Goal: Check status: Check status

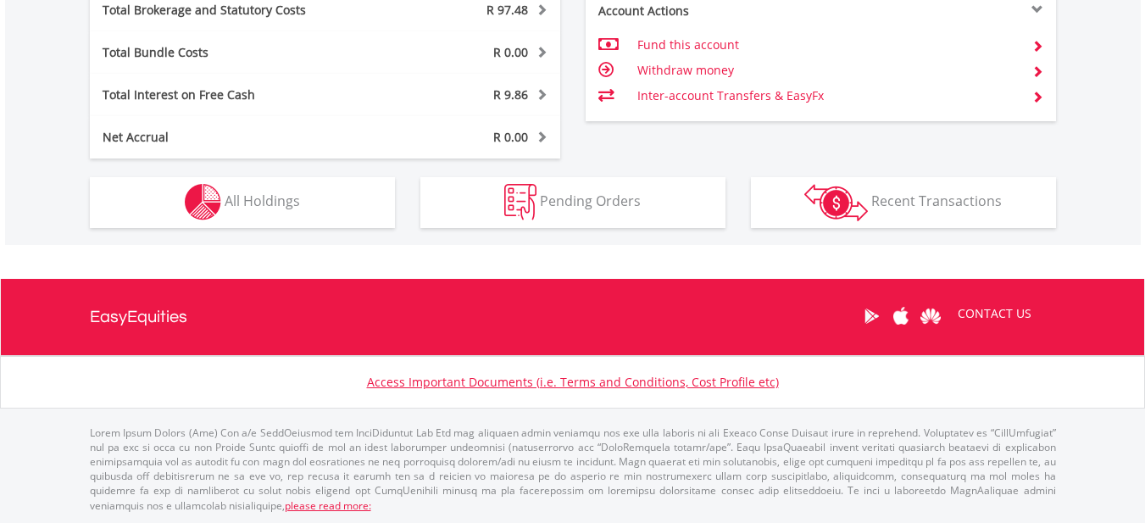
scroll to position [979, 0]
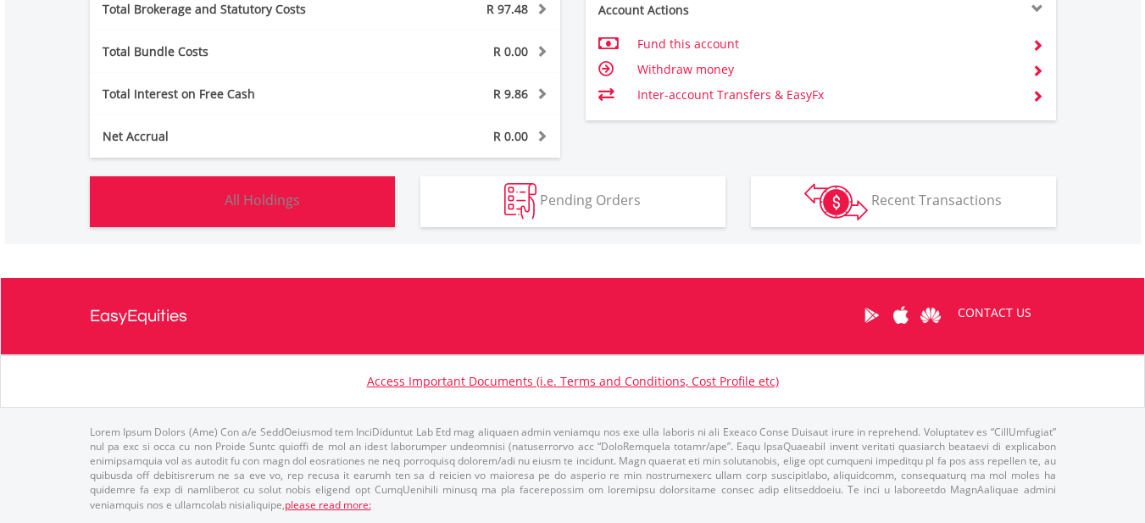
click at [270, 197] on span "All Holdings" at bounding box center [262, 200] width 75 height 19
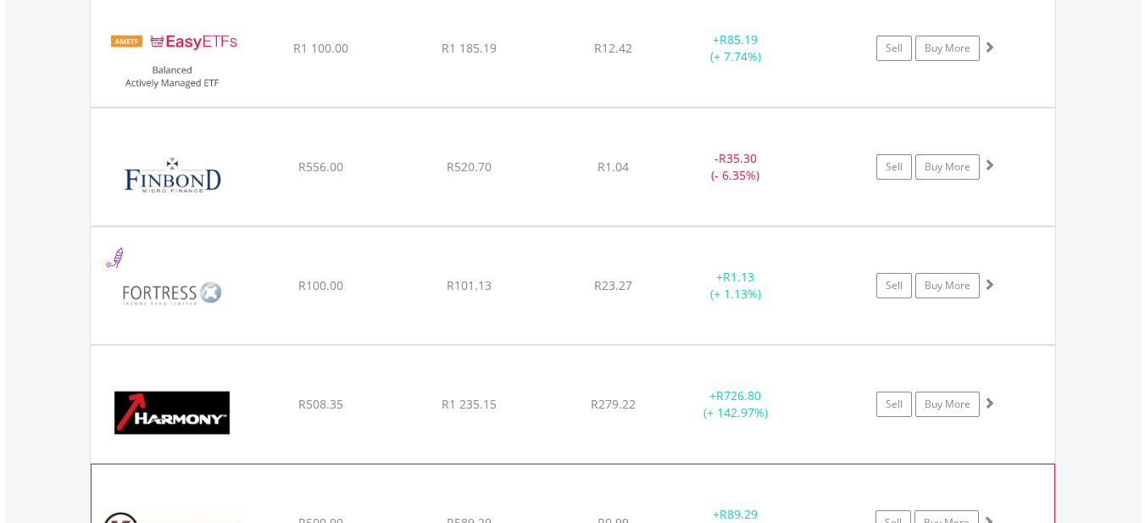
scroll to position [3121, 0]
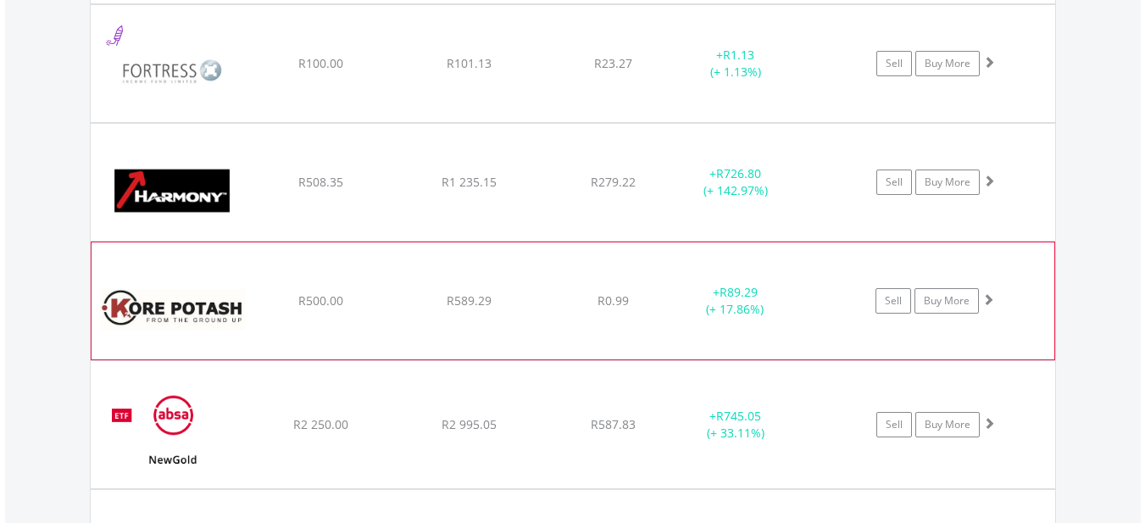
click at [467, 341] on div "﻿ Kore Potash Plc R500.00 R589.29 R0.99 + R89.29 (+ 17.86%) Sell Buy More" at bounding box center [573, 300] width 963 height 117
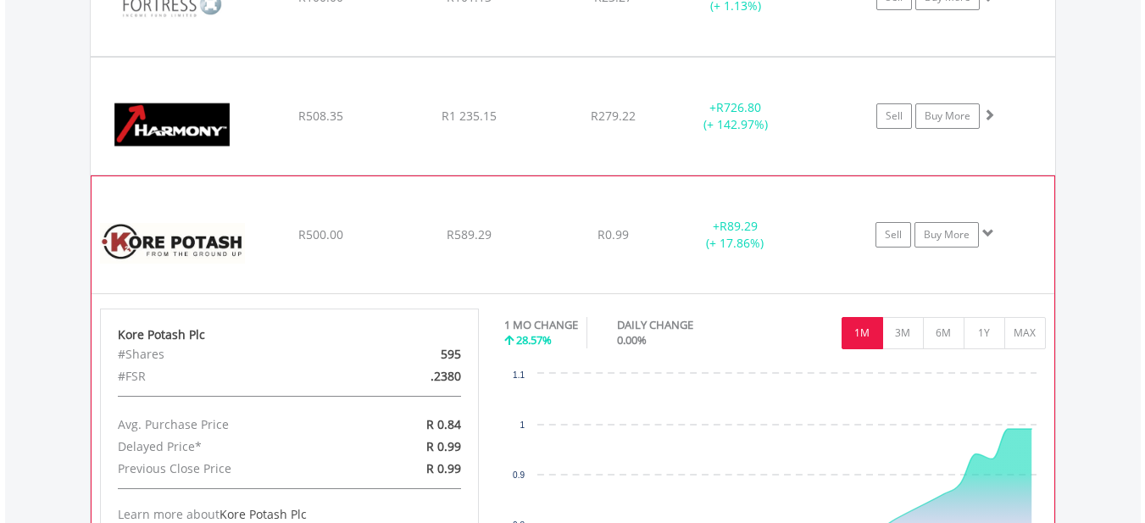
scroll to position [3291, 0]
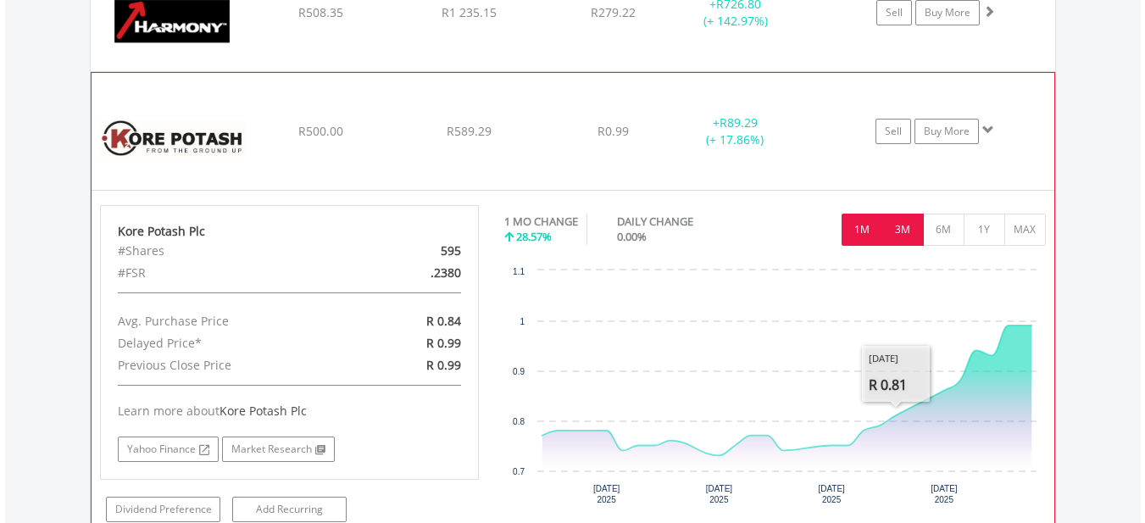
click at [906, 242] on button "3M" at bounding box center [903, 230] width 42 height 32
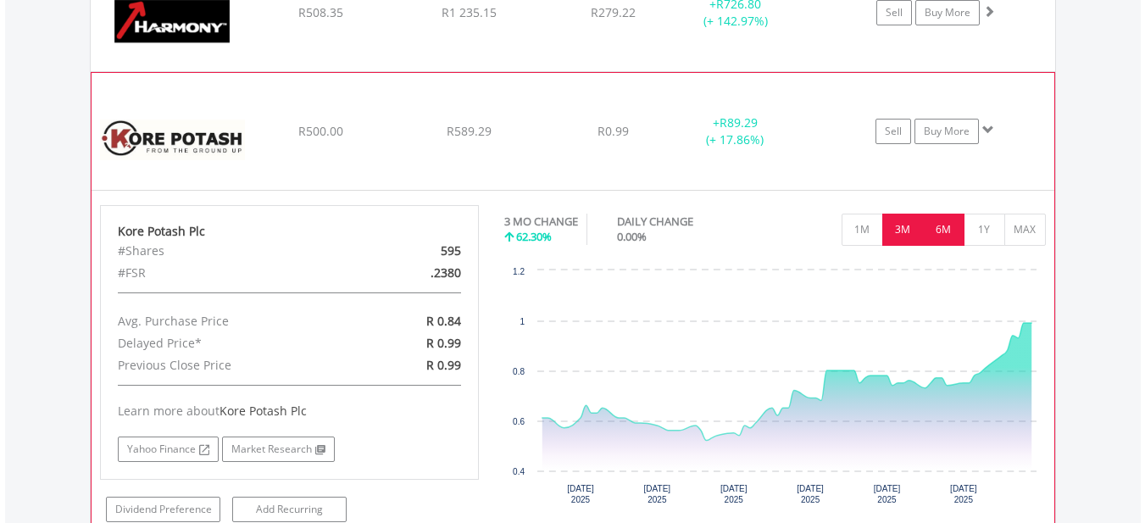
click at [957, 231] on button "6M" at bounding box center [944, 230] width 42 height 32
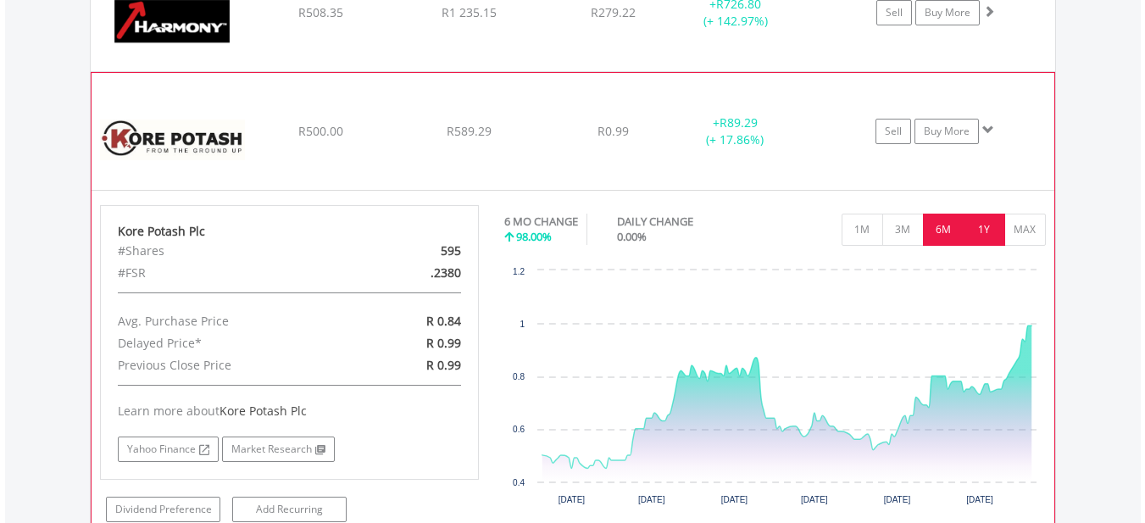
click at [990, 233] on button "1Y" at bounding box center [985, 230] width 42 height 32
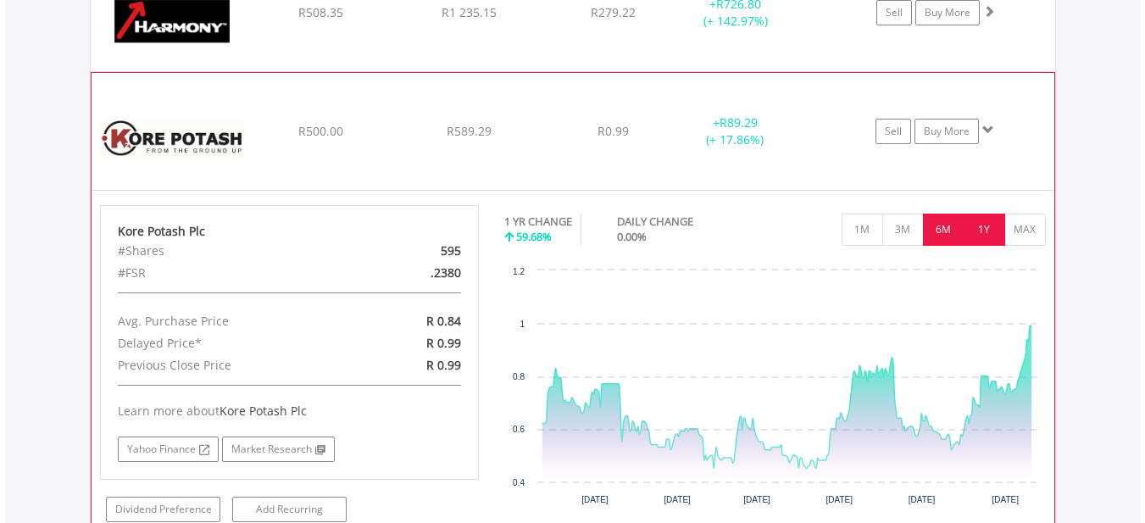
click at [941, 232] on button "6M" at bounding box center [944, 230] width 42 height 32
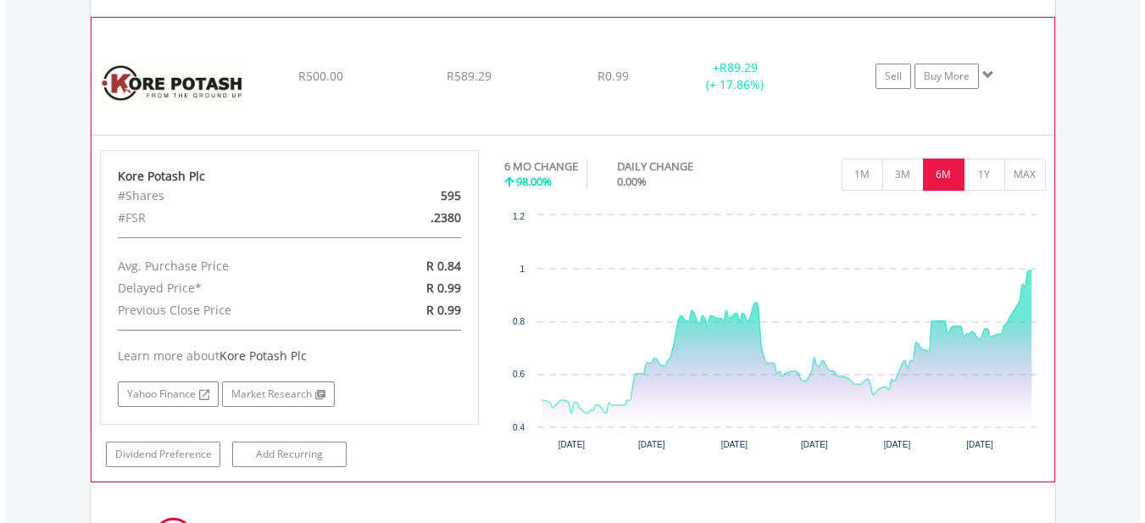
scroll to position [3375, 0]
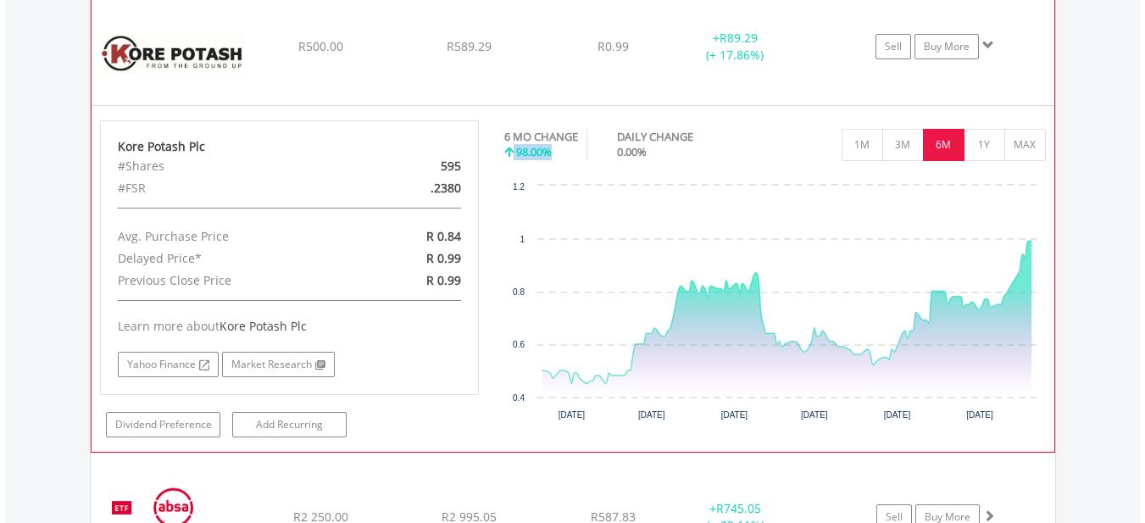
drag, startPoint x: 514, startPoint y: 152, endPoint x: 564, endPoint y: 159, distance: 50.6
click at [564, 159] on div "98.00%" at bounding box center [541, 152] width 74 height 16
drag, startPoint x: 380, startPoint y: 68, endPoint x: 368, endPoint y: 62, distance: 13.3
click at [379, 67] on div "﻿ Kore Potash Plc R500.00 R589.29 R0.99 + R89.29 (+ 17.86%) Sell Buy More" at bounding box center [573, 46] width 963 height 117
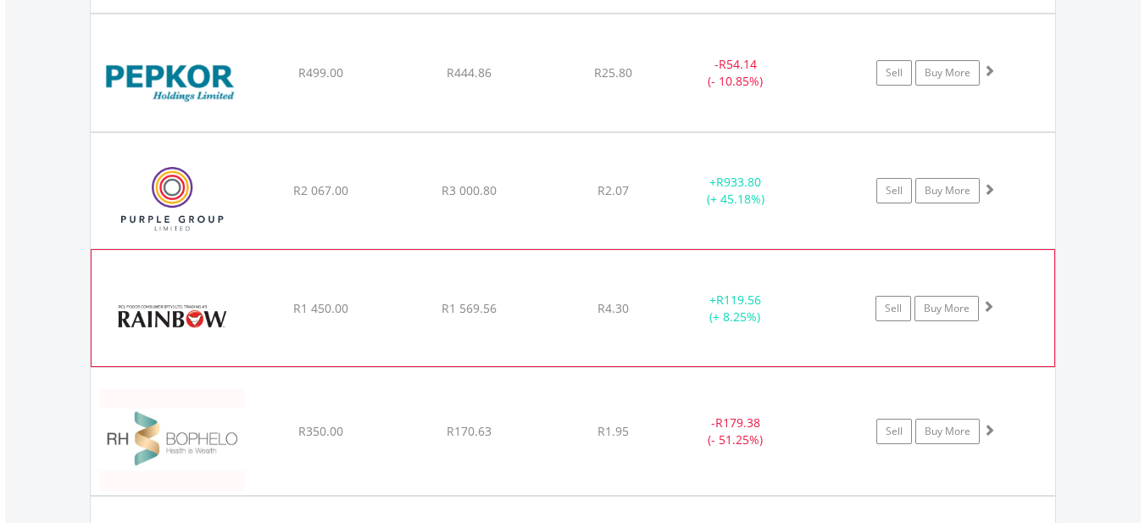
scroll to position [3799, 0]
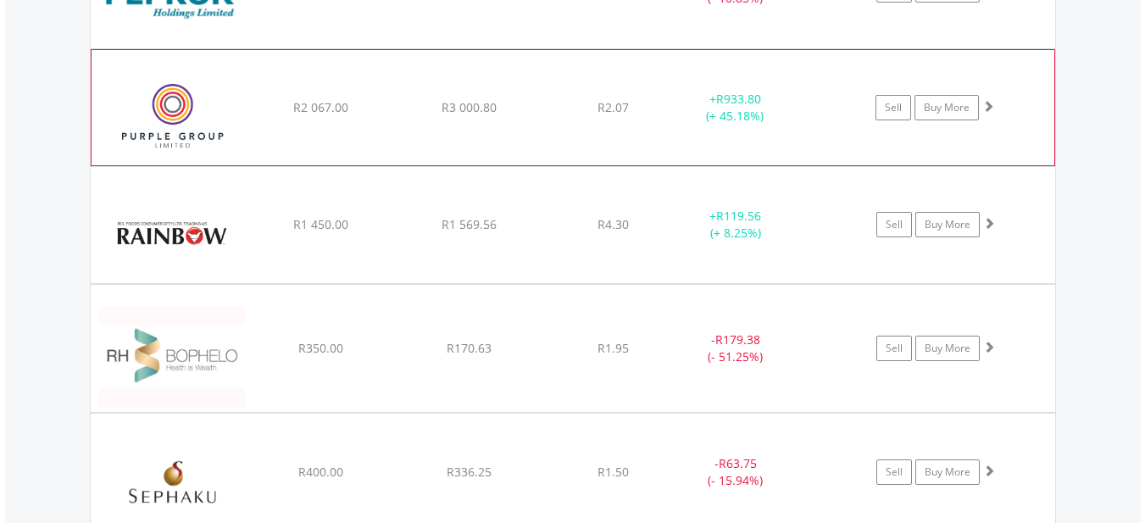
click at [334, 135] on div "﻿ Purple Group Limited R2 067.00 R3 000.80 R2.07 + R933.80 (+ 45.18%) Sell Buy …" at bounding box center [573, 107] width 963 height 115
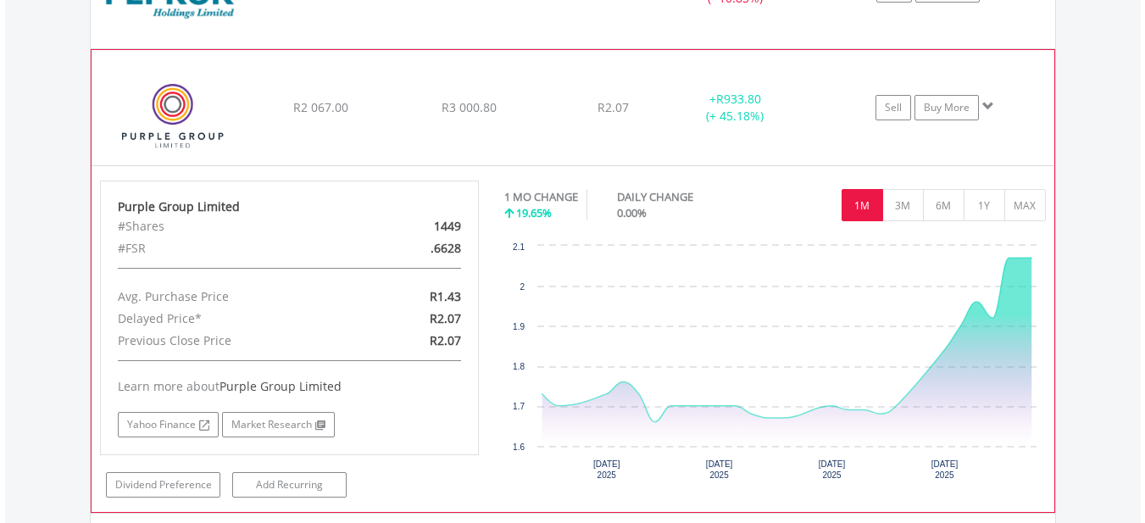
click at [345, 131] on div "﻿ Purple Group Limited R2 067.00 R3 000.80 R2.07 + R933.80 (+ 45.18%) Sell Buy …" at bounding box center [573, 107] width 963 height 115
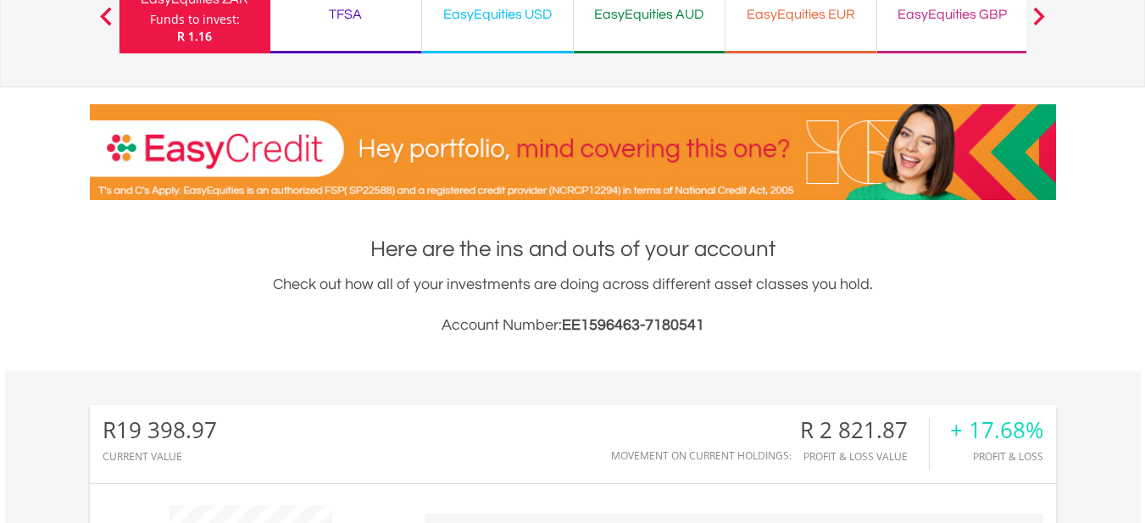
scroll to position [0, 0]
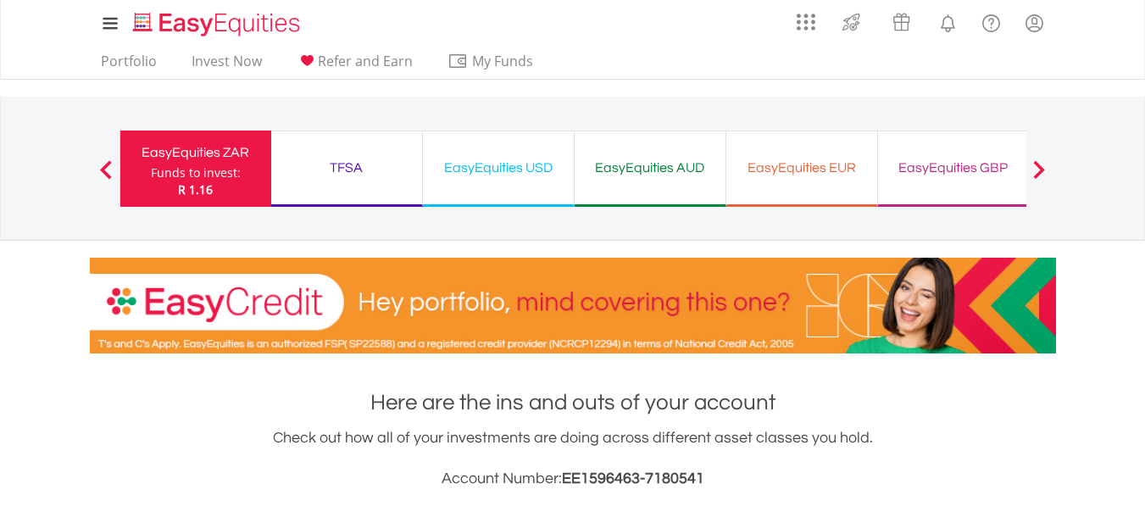
click at [437, 165] on div "EasyEquities USD" at bounding box center [498, 168] width 131 height 24
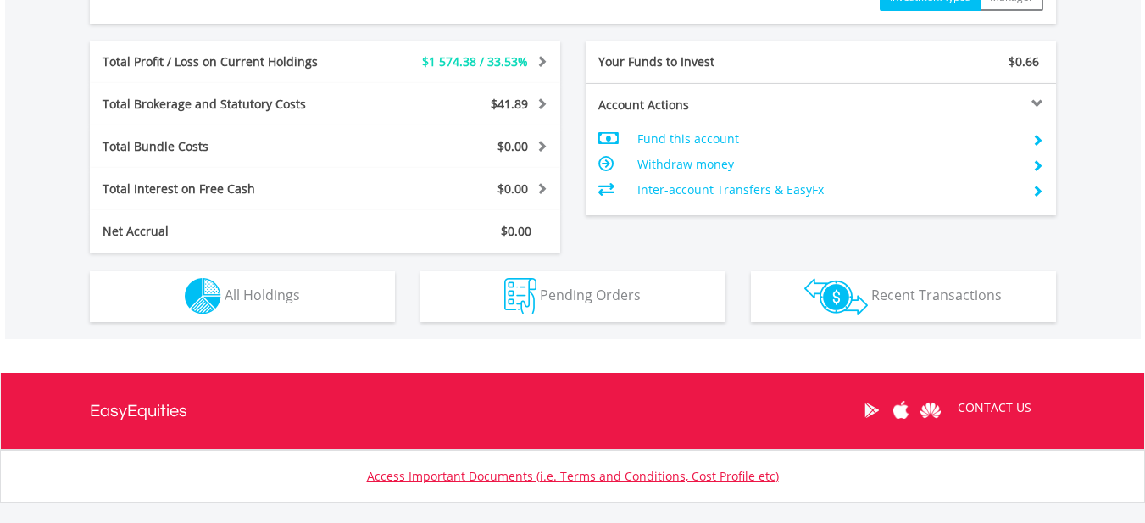
scroll to position [945, 0]
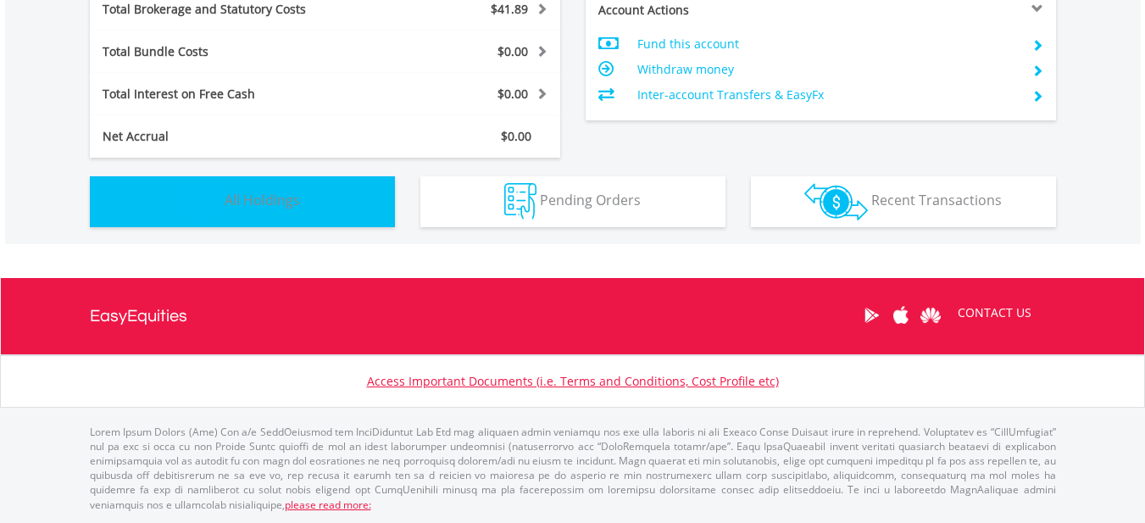
click at [344, 217] on button "Holdings All Holdings" at bounding box center [242, 201] width 305 height 51
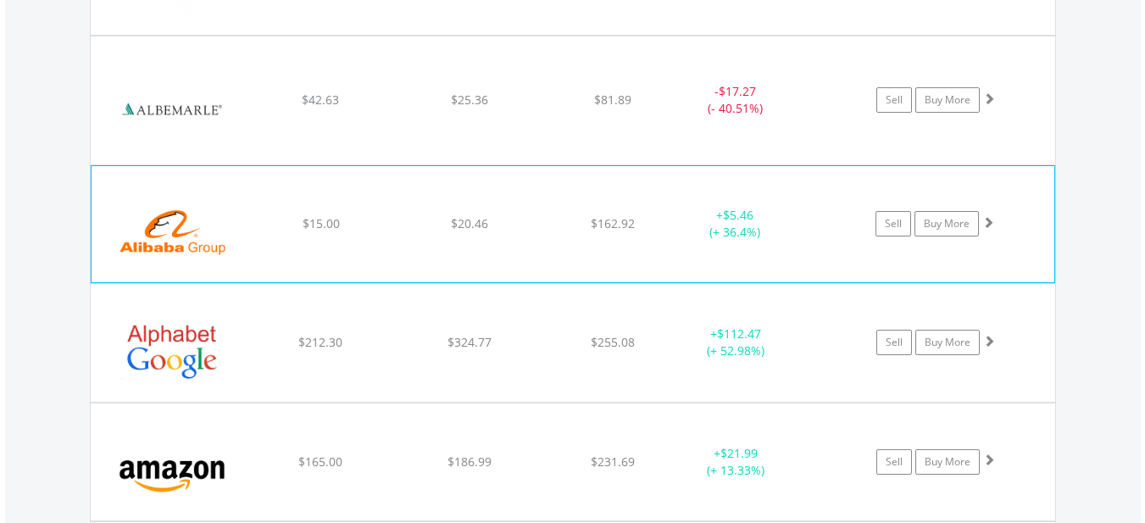
scroll to position [1392, 0]
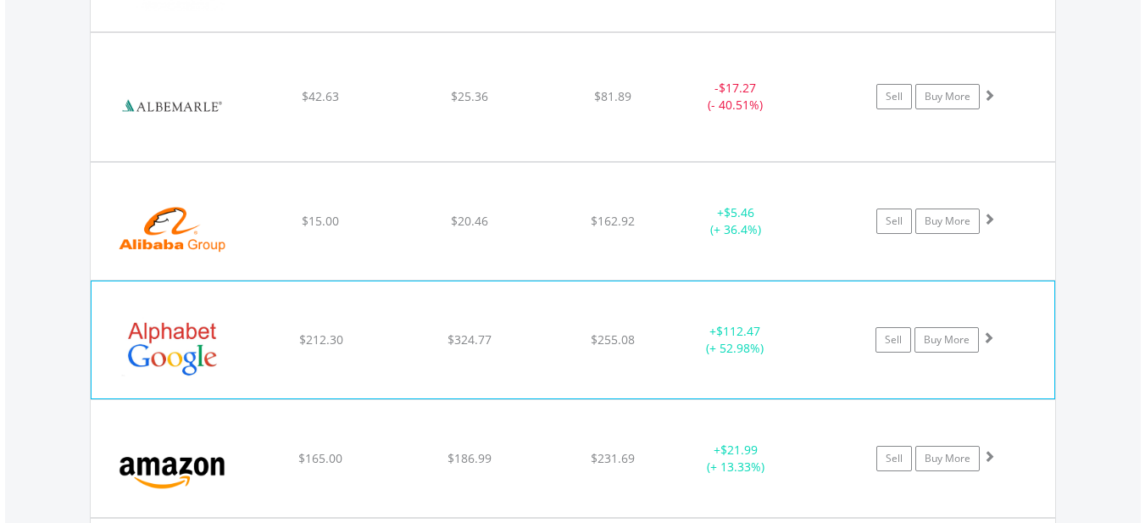
click at [443, 382] on div "﻿ Alphabet Inc-Cl A $212.30 $324.77 $255.08 + $112.47 (+ 52.98%) Sell Buy More" at bounding box center [573, 339] width 963 height 117
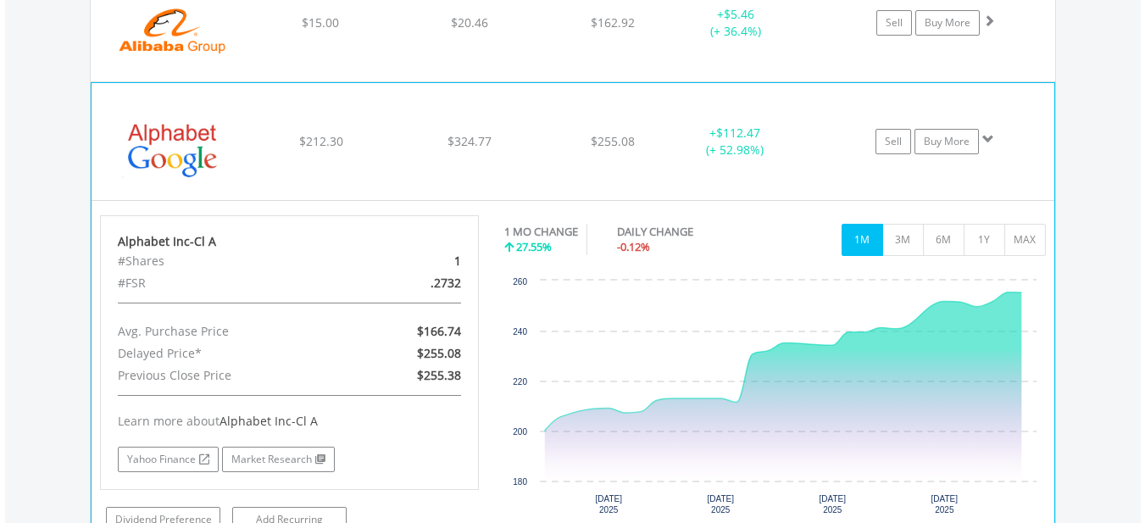
scroll to position [1647, 0]
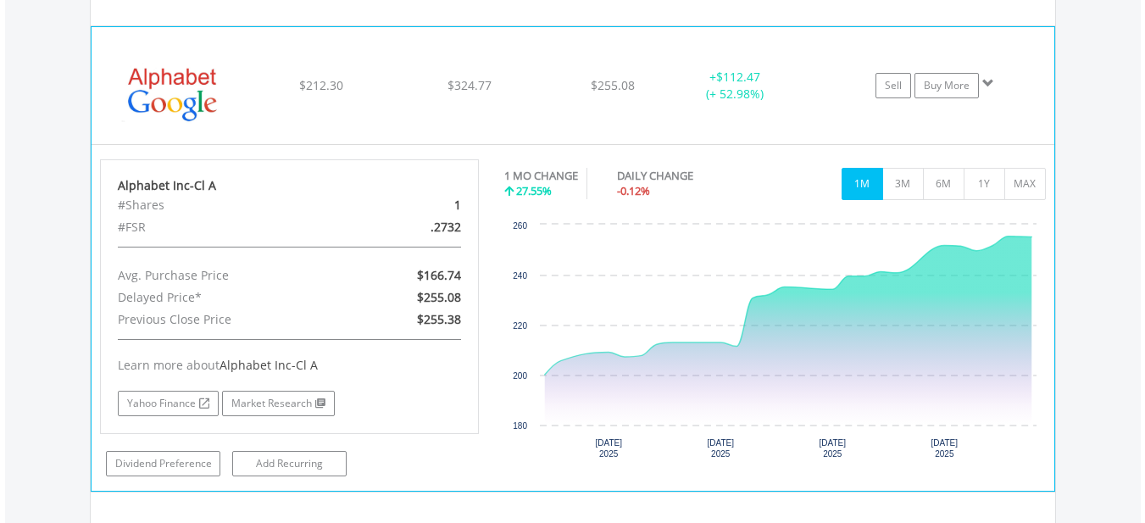
drag, startPoint x: 512, startPoint y: 114, endPoint x: 511, endPoint y: 131, distance: 17.0
click at [512, 115] on div "﻿ Alphabet Inc-Cl A $212.30 $324.77 $255.08 + $112.47 (+ 52.98%) Sell Buy More" at bounding box center [573, 85] width 963 height 117
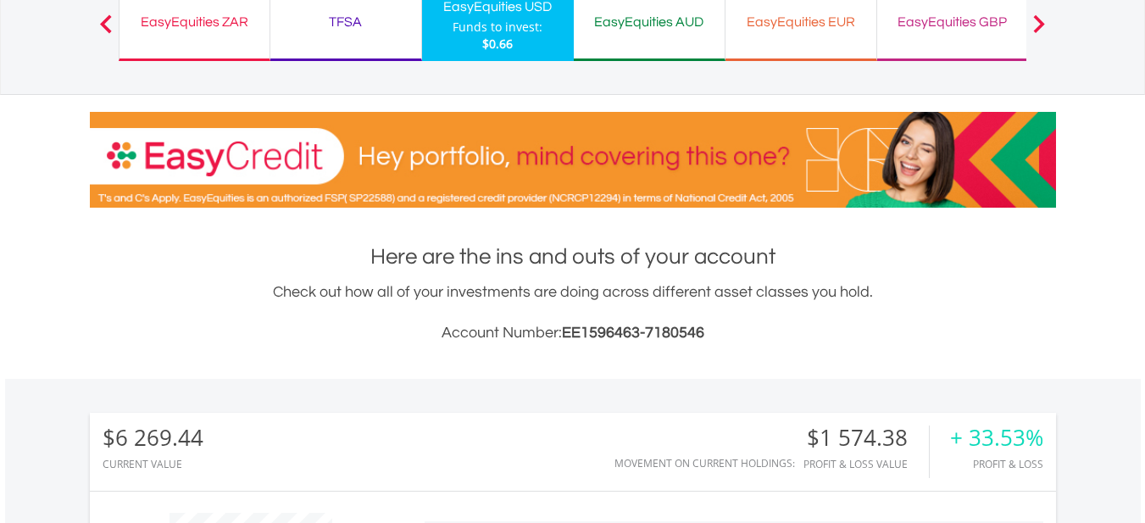
scroll to position [0, 0]
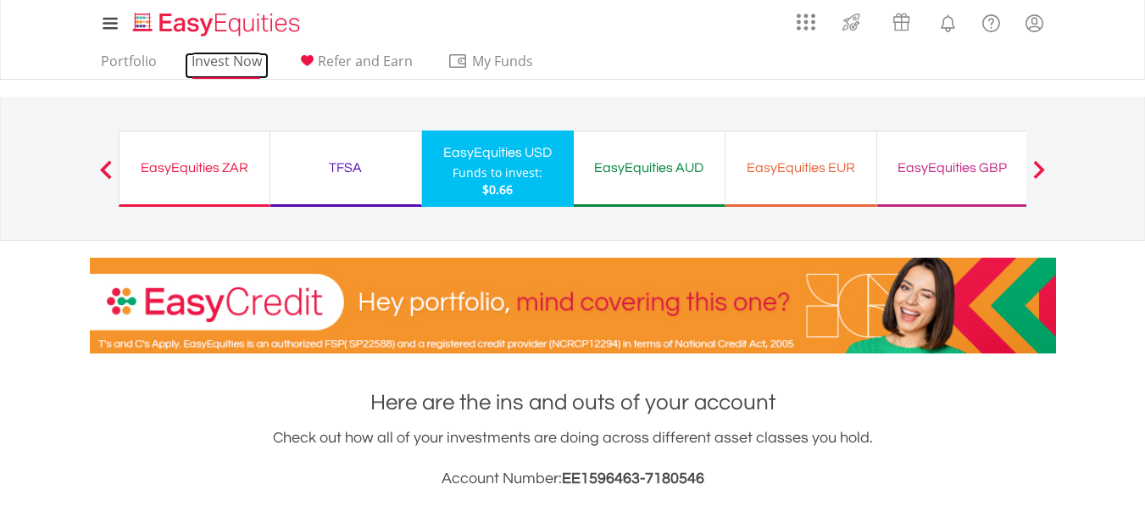
click at [221, 64] on link "Invest Now" at bounding box center [227, 66] width 84 height 26
